Goal: Information Seeking & Learning: Learn about a topic

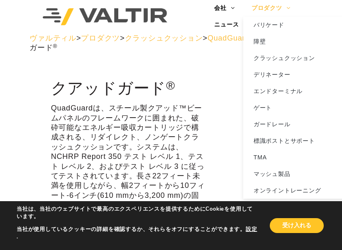
click at [263, 7] on link "プロダクツ" at bounding box center [271, 8] width 56 height 17
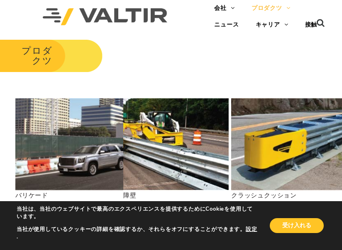
click at [219, 71] on div "プロダクツ" at bounding box center [171, 62] width 342 height 57
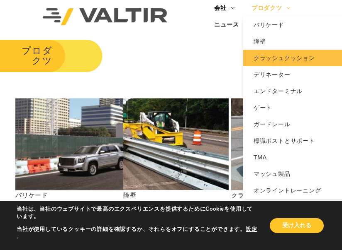
click at [290, 63] on link "クラッシュクッション" at bounding box center [295, 58] width 104 height 17
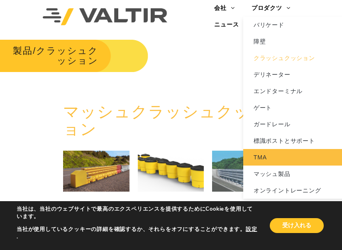
click at [279, 160] on link "TMA" at bounding box center [295, 157] width 104 height 17
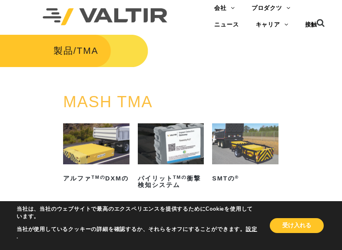
click at [53, 93] on div at bounding box center [171, 93] width 354 height 0
drag, startPoint x: 346, startPoint y: 17, endPoint x: 255, endPoint y: 75, distance: 108.7
click at [255, 75] on div "製品 / TMA" at bounding box center [171, 64] width 354 height 60
click at [300, 220] on button "受け入れる" at bounding box center [297, 226] width 54 height 15
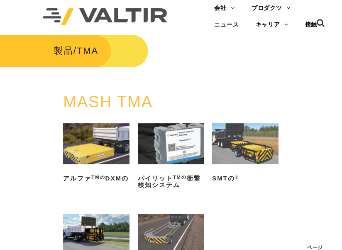
click at [281, 180] on div "MASH TMA アルファ TMの DXMの Read more パイリット TMの 衝撃検知システム Read more SMTの ® Read more …" at bounding box center [171, 211] width 228 height 235
click at [112, 124] on img at bounding box center [96, 144] width 66 height 41
click at [248, 139] on img at bounding box center [245, 144] width 66 height 41
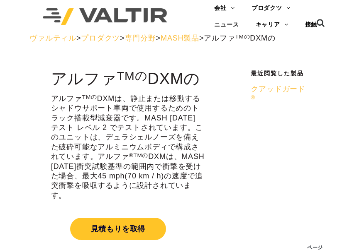
click at [235, 118] on div "最近閲覧した製品 クアッドガード ®" at bounding box center [270, 95] width 85 height 48
drag, startPoint x: 241, startPoint y: 127, endPoint x: 260, endPoint y: 121, distance: 19.9
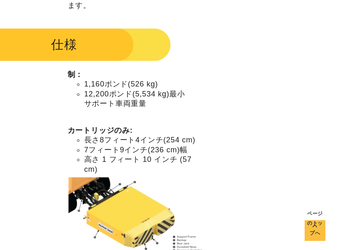
scroll to position [995, 0]
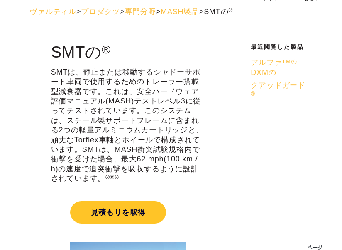
scroll to position [83, 0]
